Goal: Information Seeking & Learning: Learn about a topic

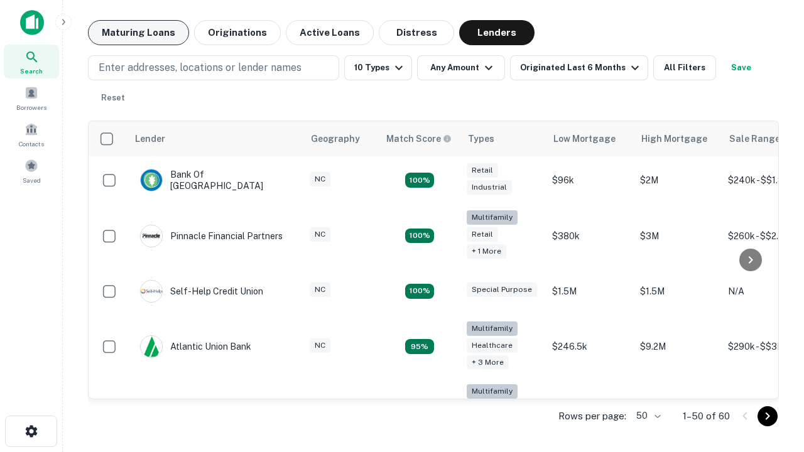
click at [138, 33] on button "Maturing Loans" at bounding box center [138, 32] width 101 height 25
